Goal: Transaction & Acquisition: Purchase product/service

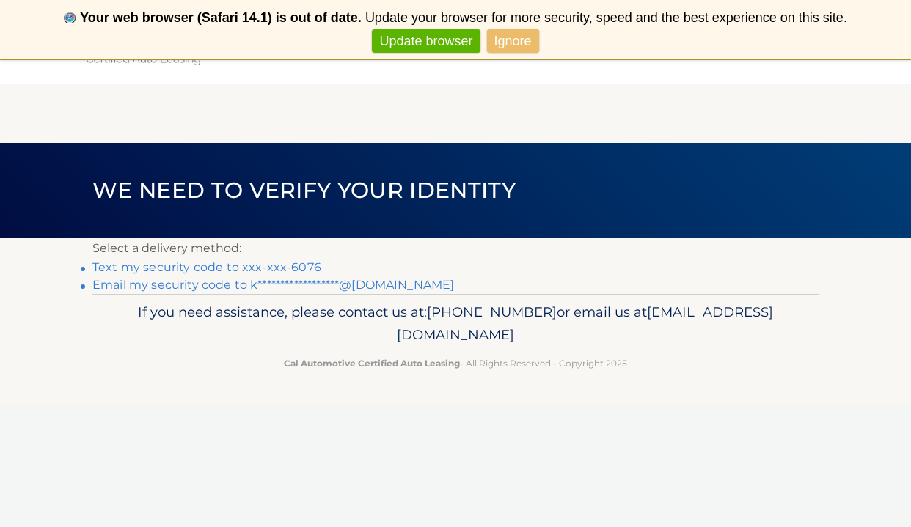
click at [230, 267] on link "Text my security code to xxx-xxx-6076" at bounding box center [206, 267] width 229 height 14
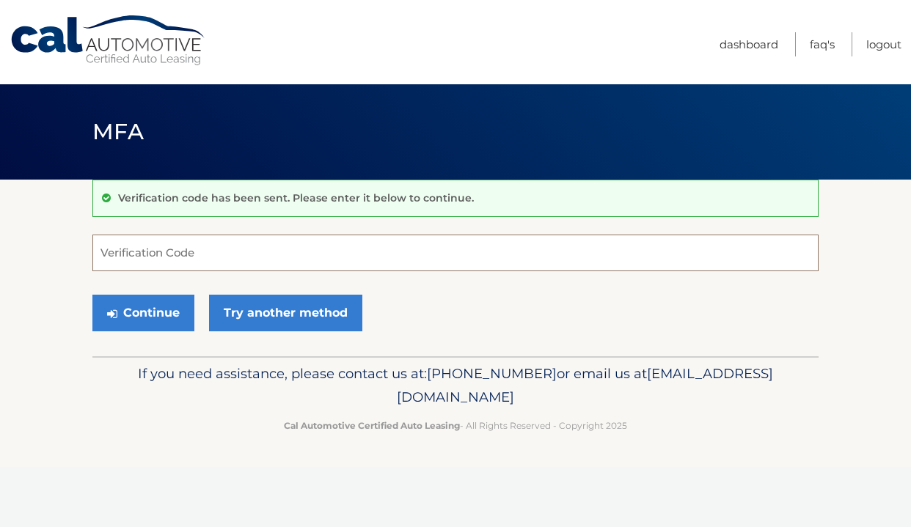
click at [227, 262] on input "Verification Code" at bounding box center [455, 253] width 726 height 37
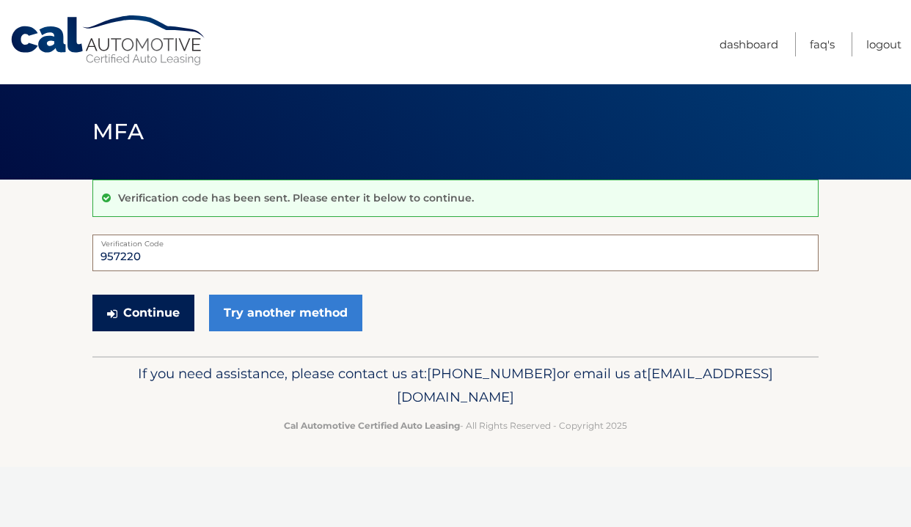
type input "957220"
click at [144, 317] on button "Continue" at bounding box center [143, 313] width 102 height 37
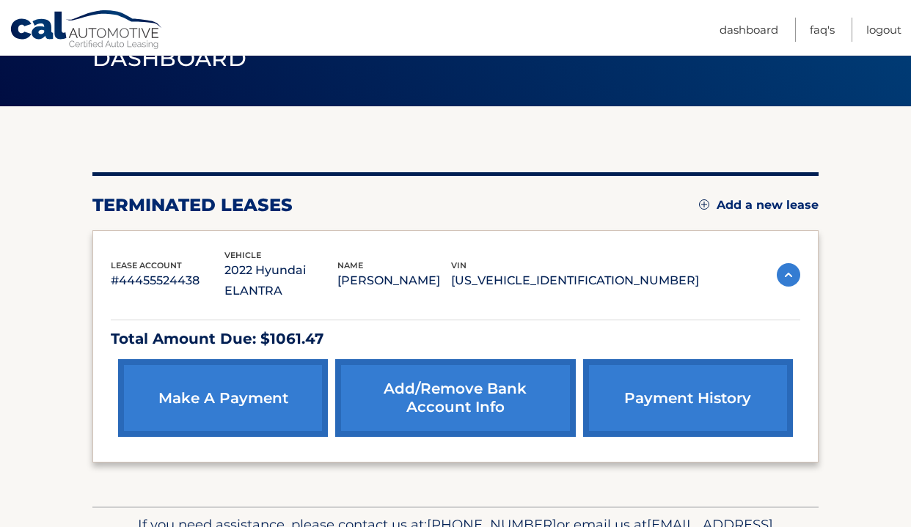
scroll to position [76, 0]
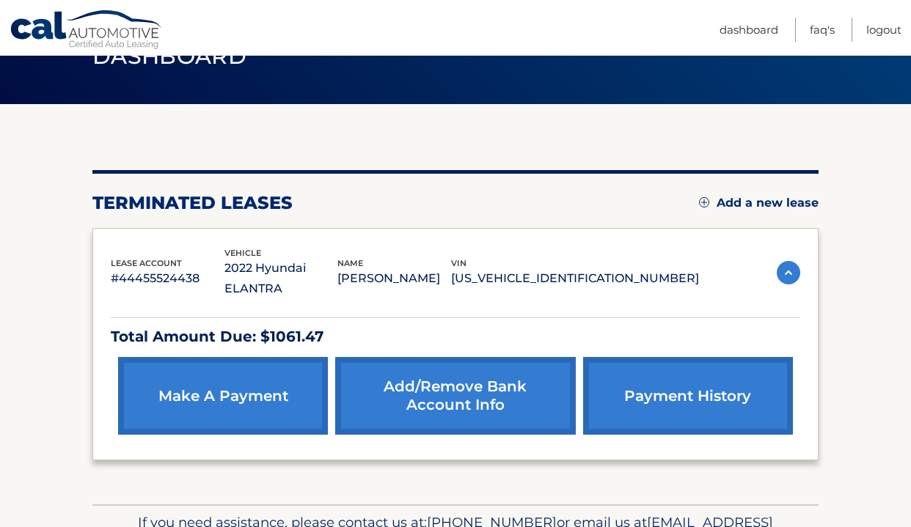
click at [215, 362] on link "make a payment" at bounding box center [223, 396] width 210 height 78
click at [230, 375] on link "make a payment" at bounding box center [223, 396] width 210 height 78
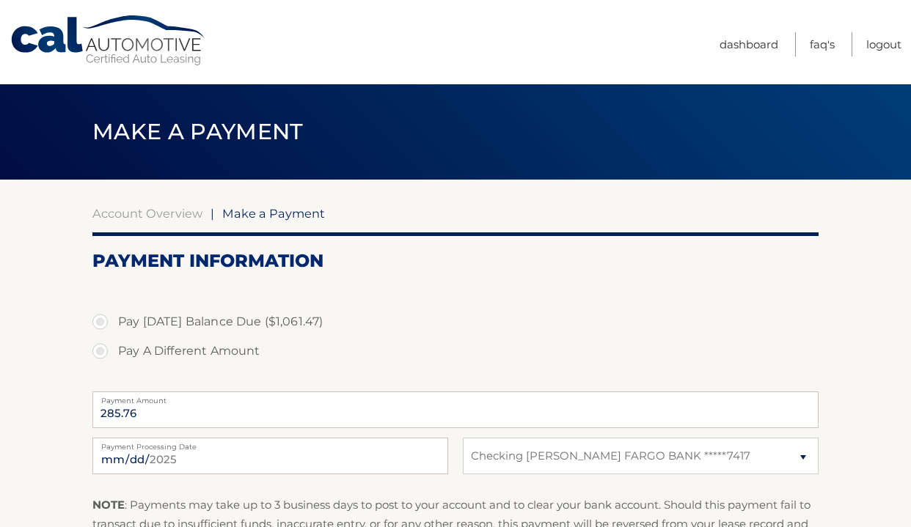
select select "M2M0OWJlNmEtOTY5OS00NGJhLWIzMTEtZWIyMDJkY2QzMTcw"
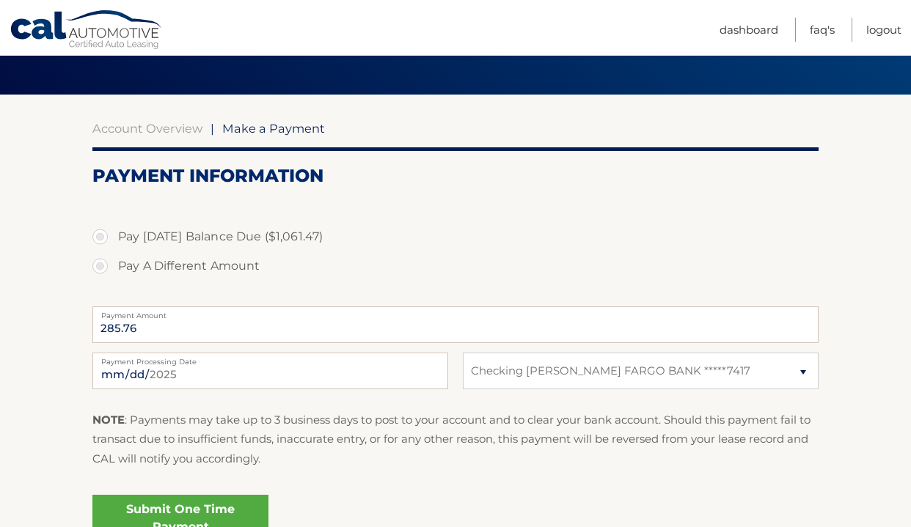
scroll to position [86, 0]
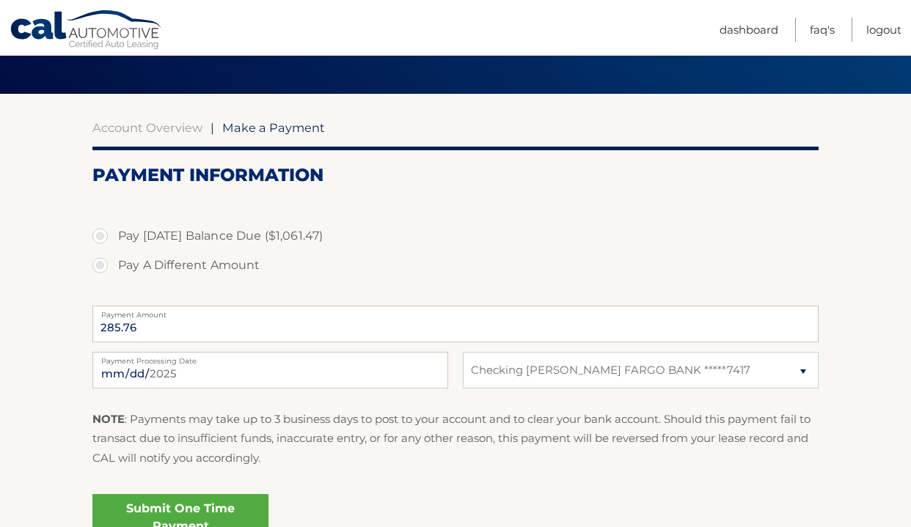
click at [176, 237] on label "Pay [DATE] Balance Due ($1,061.47)" at bounding box center [455, 235] width 726 height 29
click at [113, 237] on input "Pay [DATE] Balance Due ($1,061.47)" at bounding box center [105, 232] width 15 height 23
radio input "true"
type input "1061.47"
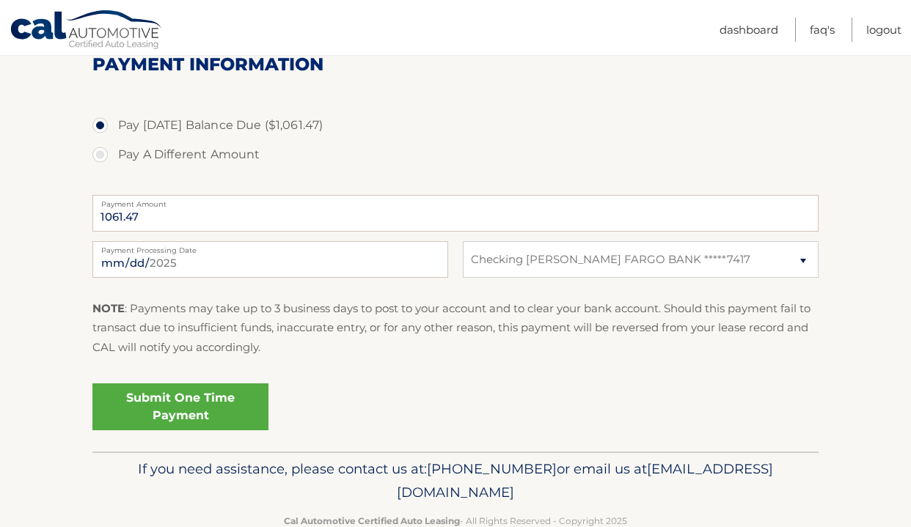
scroll to position [200, 0]
